Goal: Entertainment & Leisure: Consume media (video, audio)

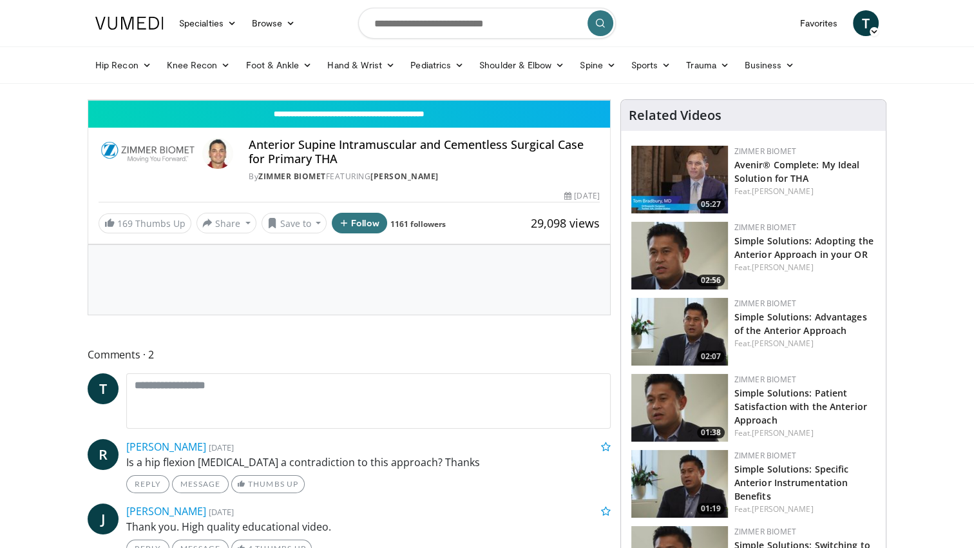
click at [610, 100] on span "Video Player" at bounding box center [597, 87] width 26 height 26
